Goal: Task Accomplishment & Management: Use online tool/utility

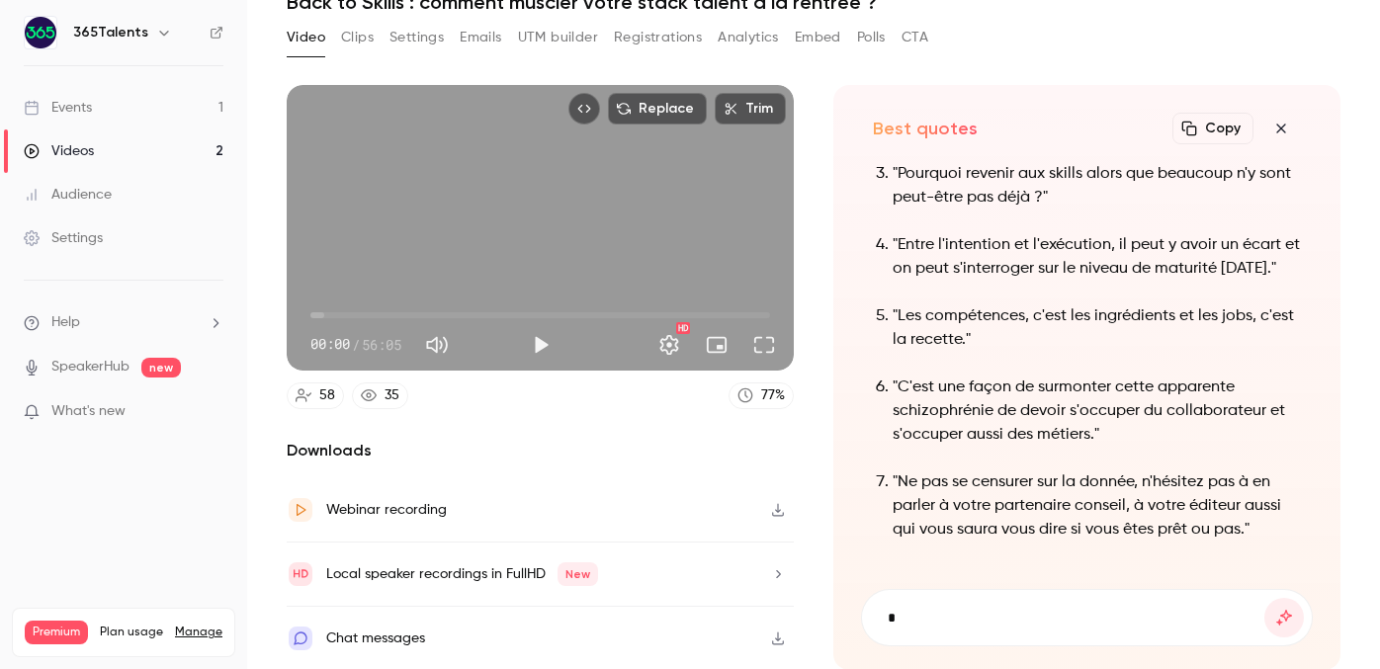
click at [134, 106] on link "Events 1" at bounding box center [123, 107] width 247 height 43
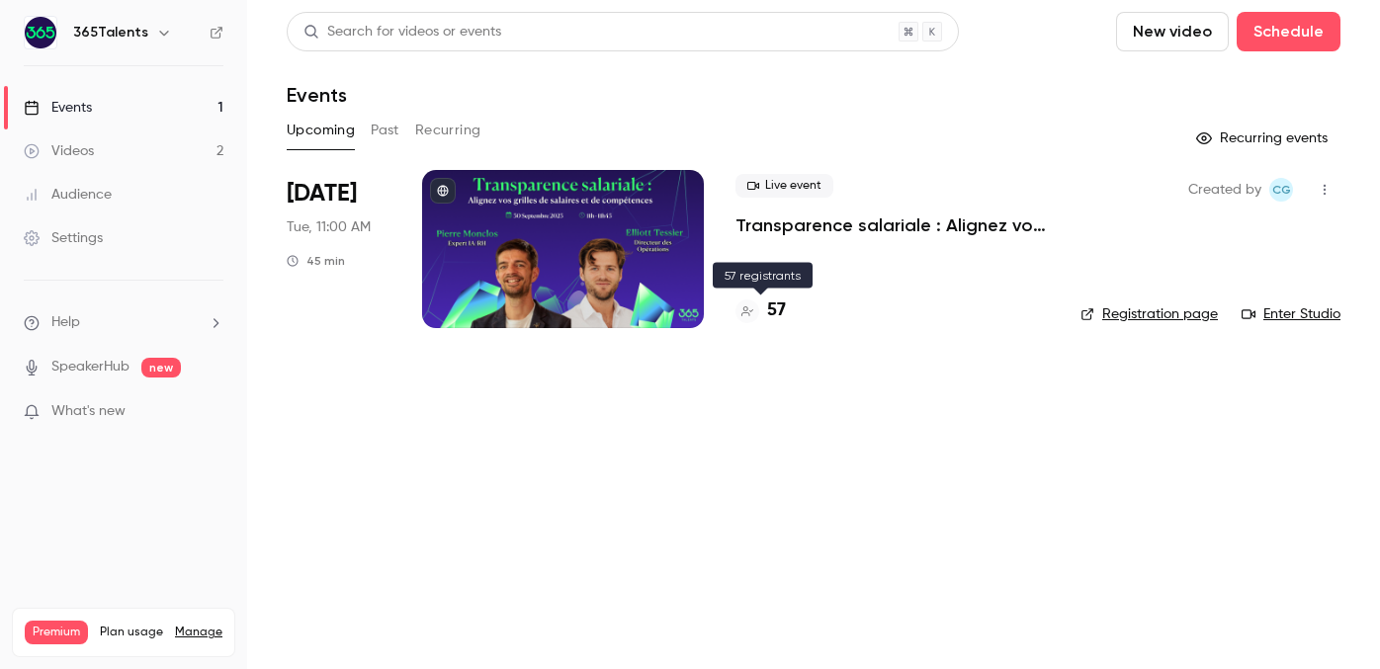
click at [769, 308] on h4 "57" at bounding box center [776, 311] width 19 height 27
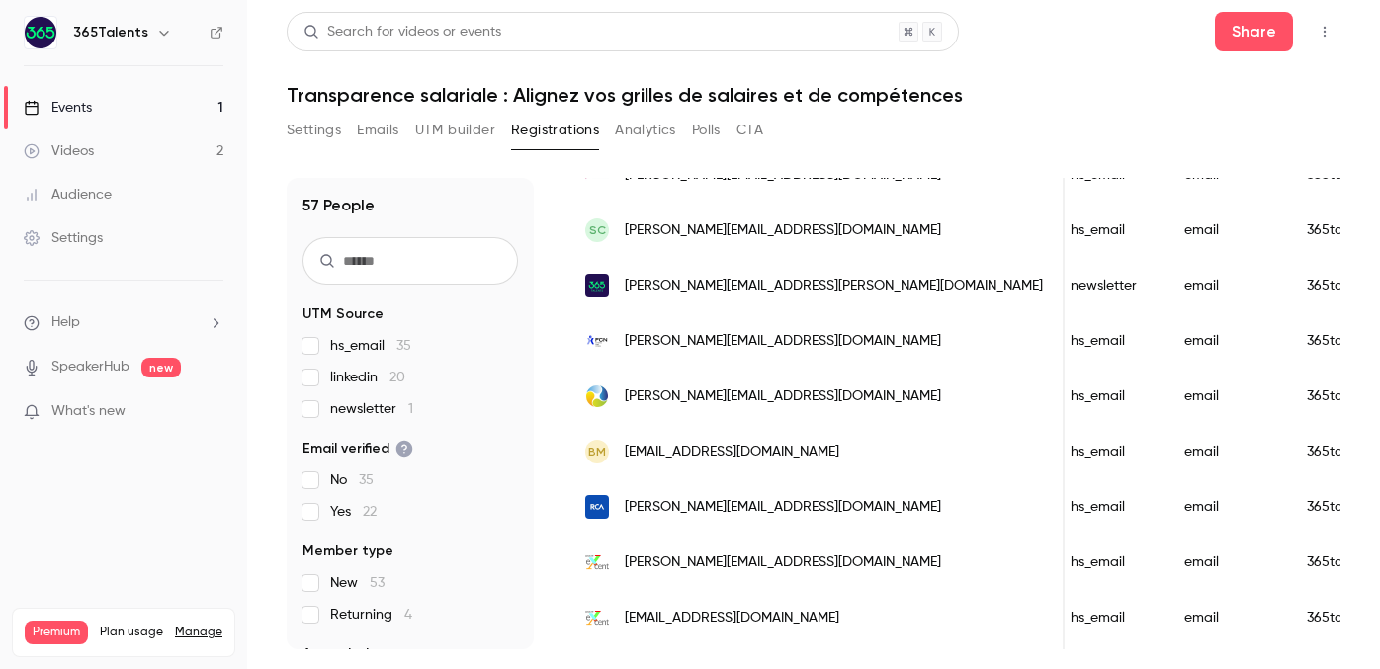
scroll to position [969, 0]
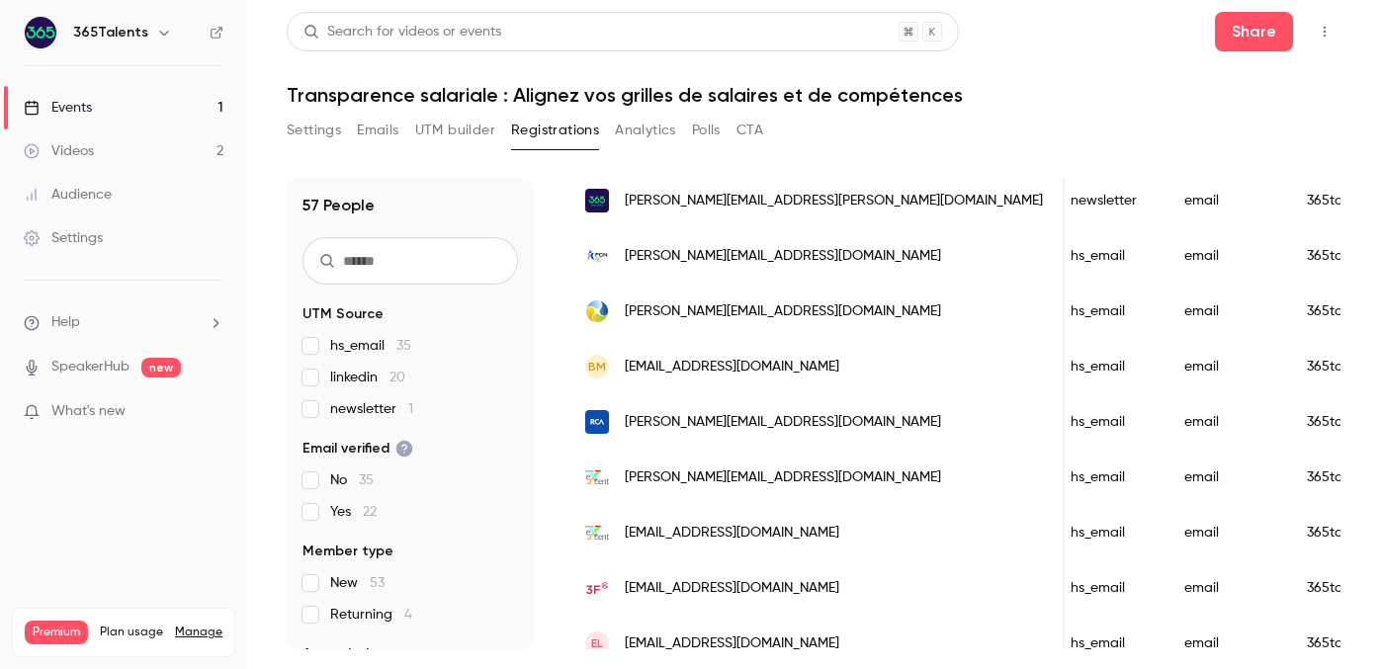
click at [165, 115] on link "Events 1" at bounding box center [123, 107] width 247 height 43
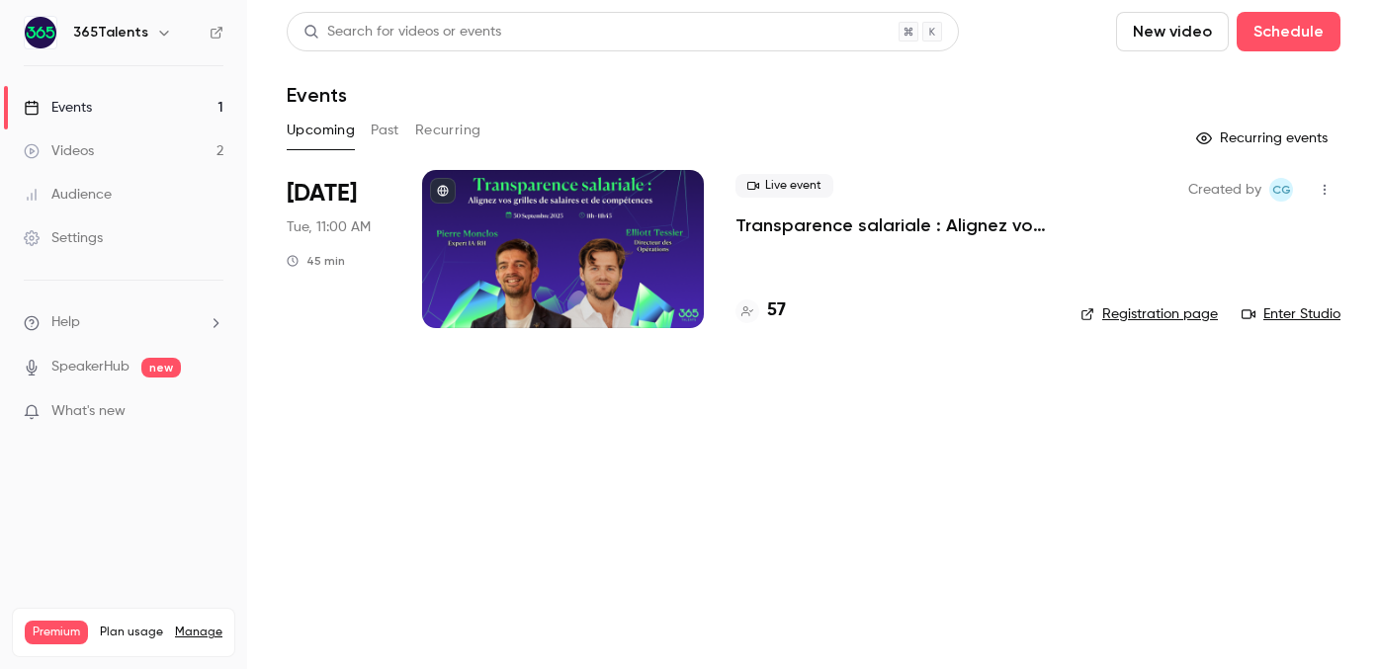
click at [384, 142] on button "Past" at bounding box center [385, 131] width 29 height 32
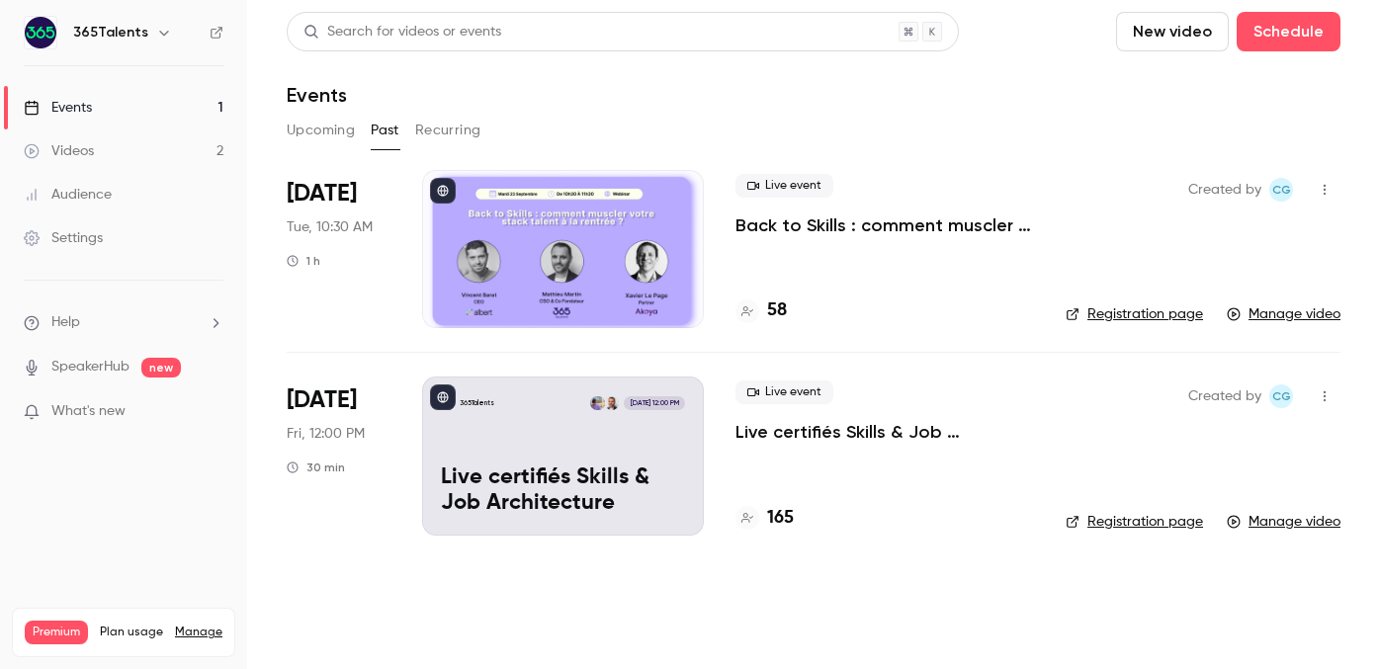
click at [541, 227] on div at bounding box center [563, 249] width 282 height 158
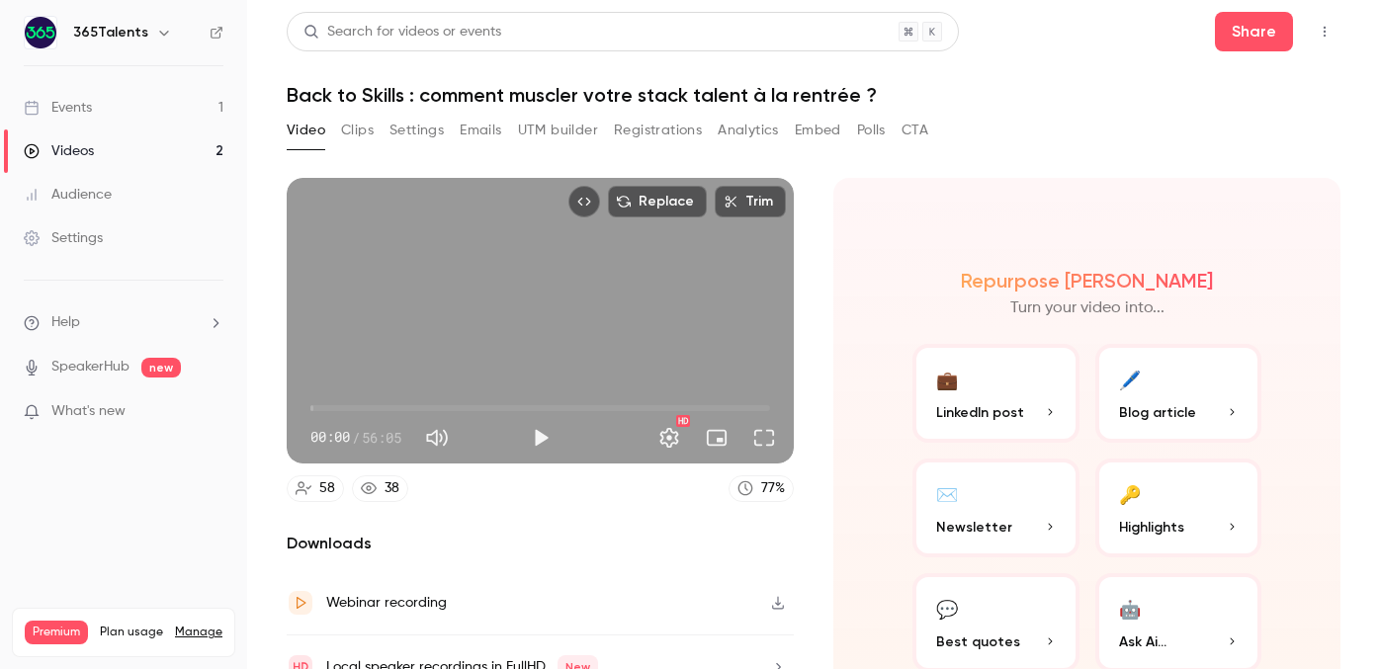
click at [653, 127] on button "Registrations" at bounding box center [658, 131] width 88 height 32
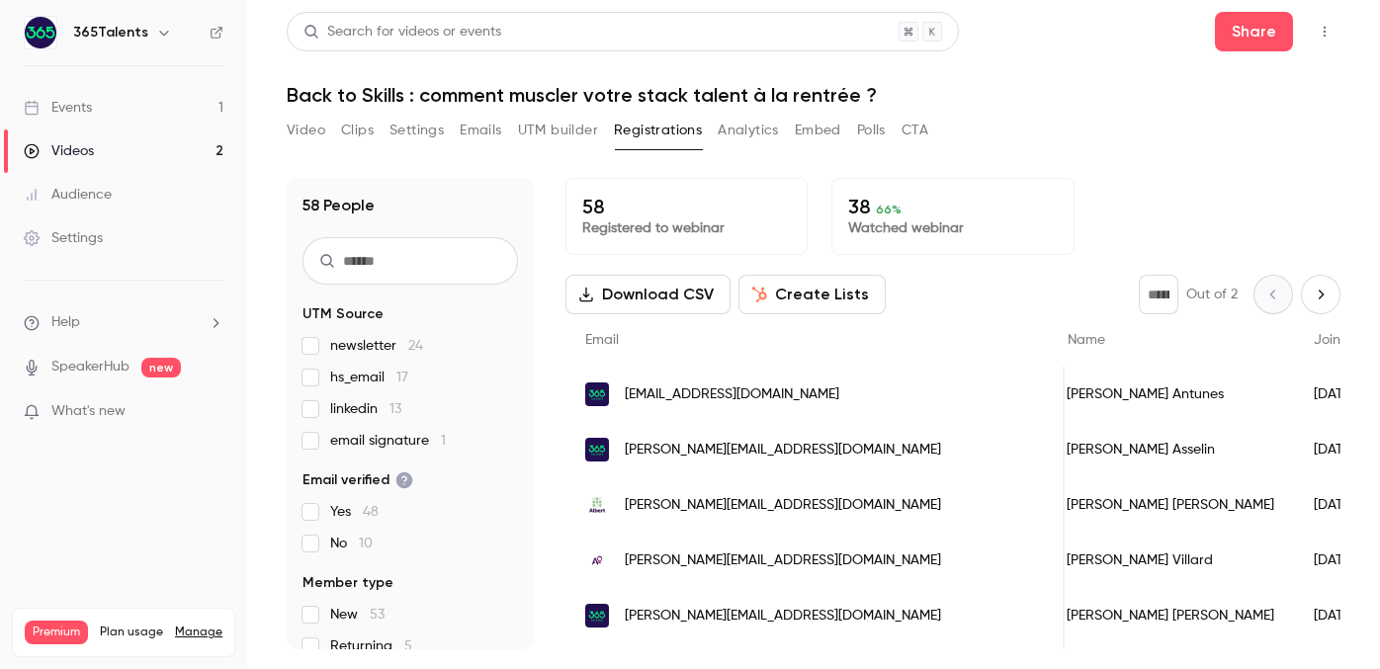
click at [436, 262] on input "text" at bounding box center [409, 260] width 215 height 47
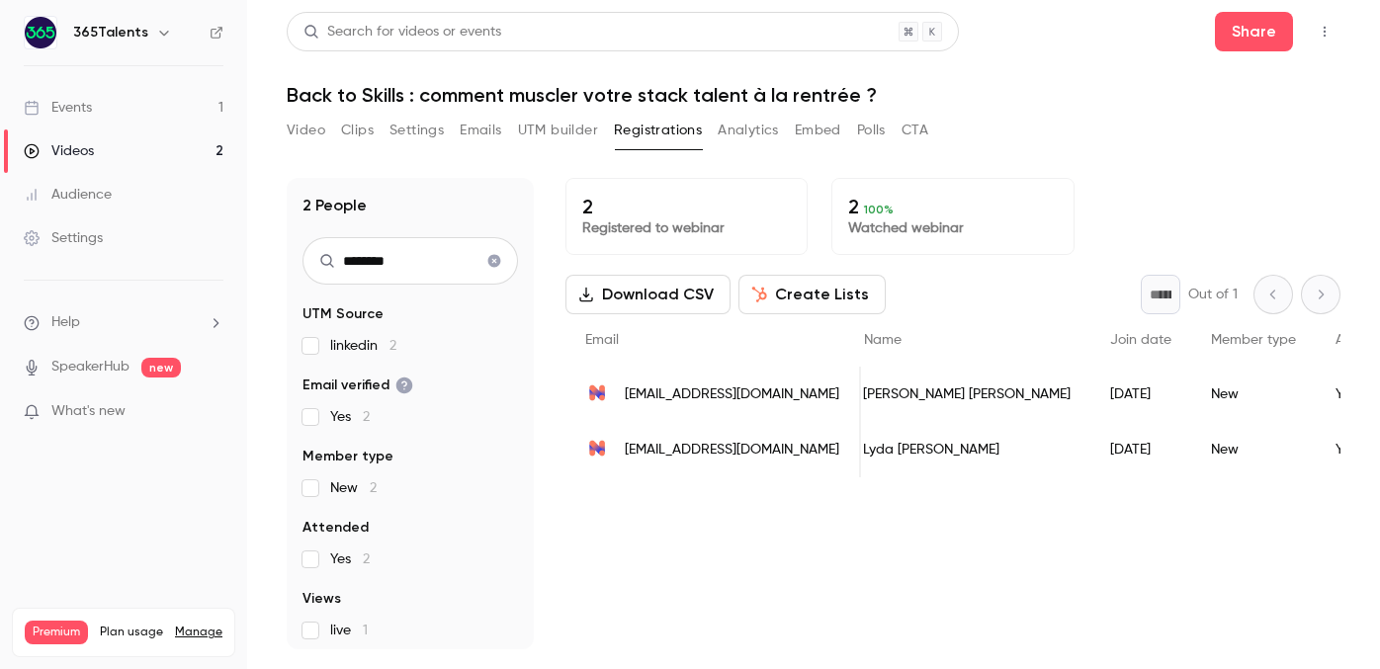
type input "********"
click at [144, 95] on link "Events 1" at bounding box center [123, 107] width 247 height 43
